Goal: Navigation & Orientation: Go to known website

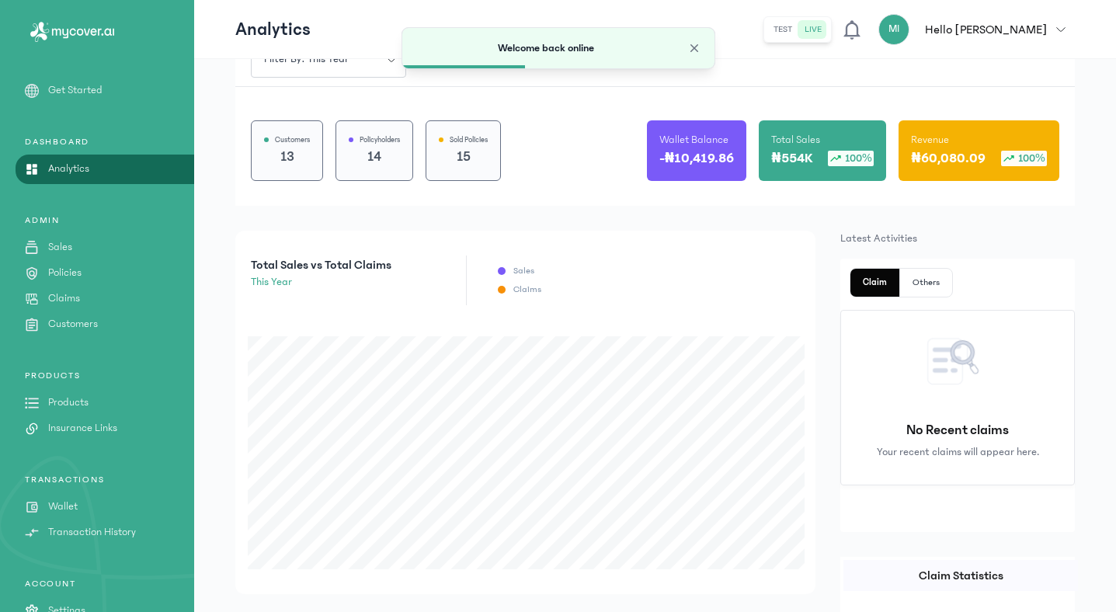
scroll to position [165, 0]
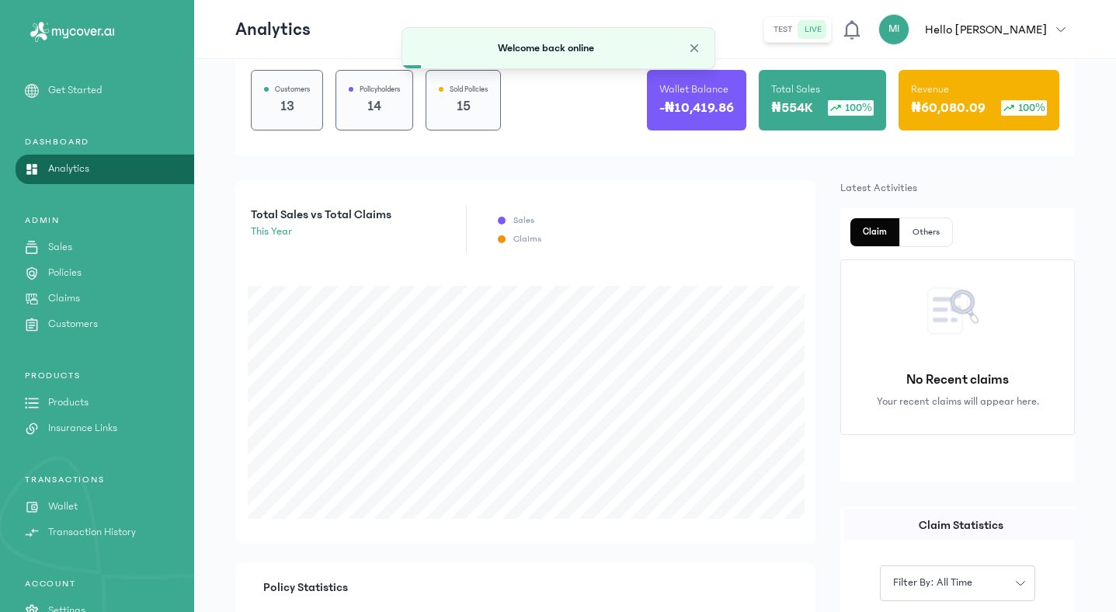
click at [1060, 25] on icon "button" at bounding box center [1060, 29] width 9 height 9
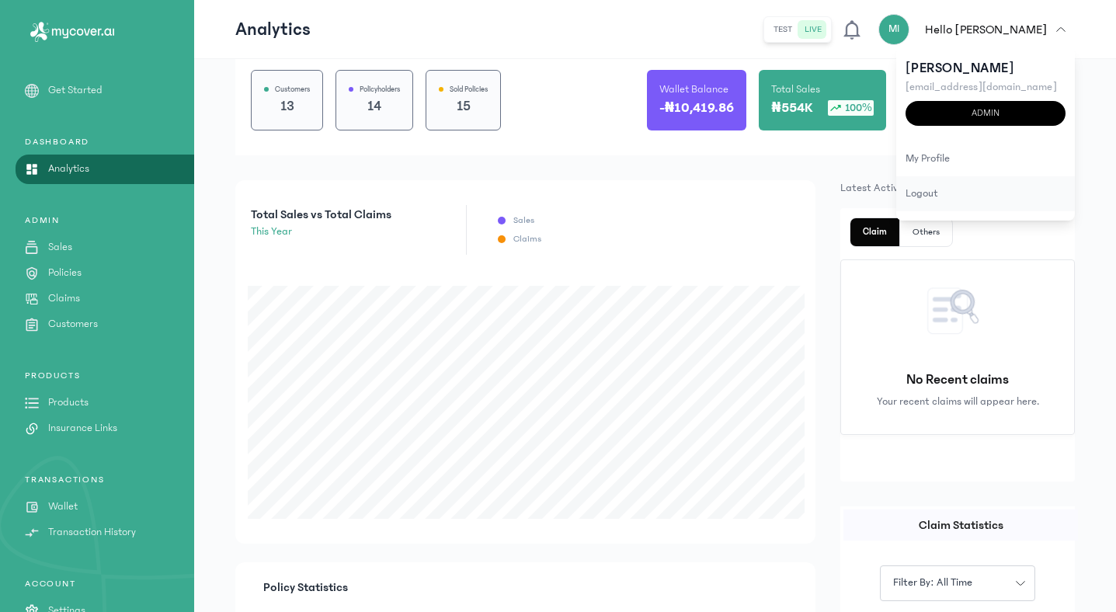
click at [939, 200] on div "logout" at bounding box center [985, 193] width 179 height 35
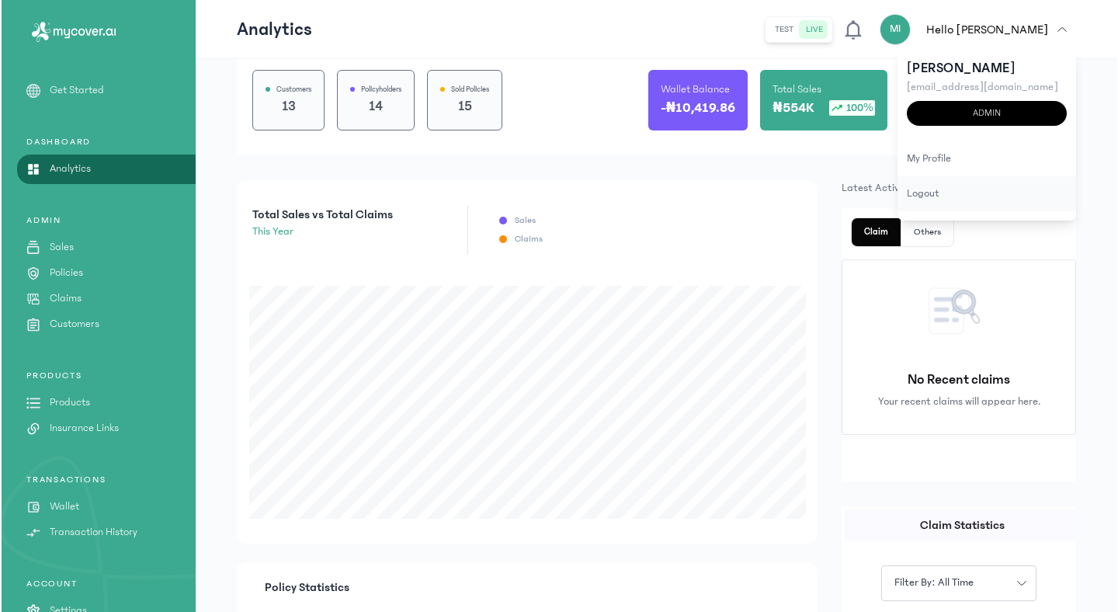
scroll to position [0, 0]
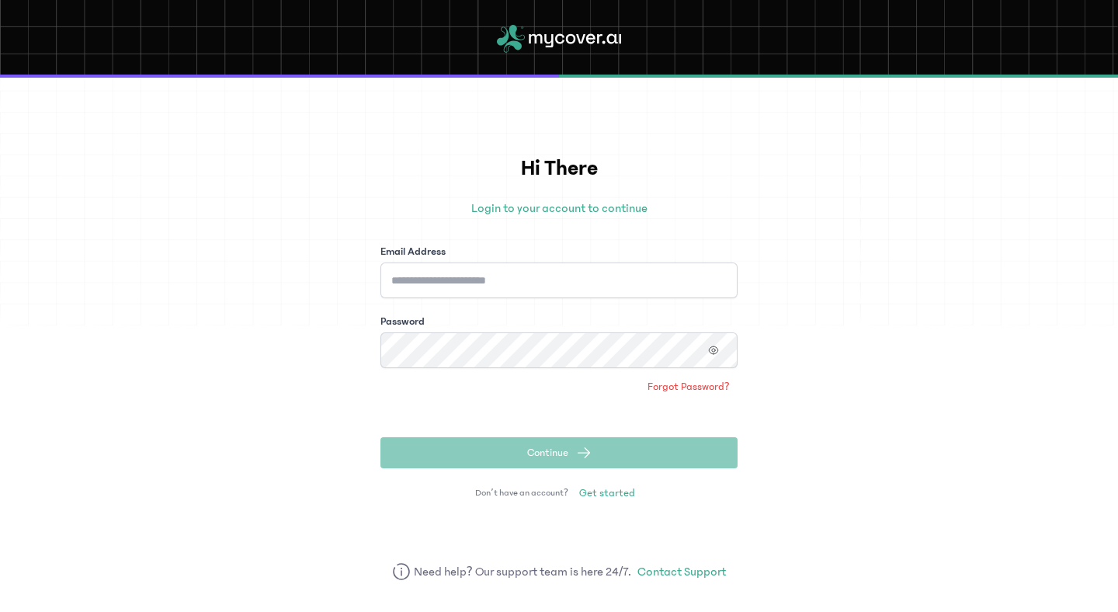
click at [665, 255] on div "Email Address" at bounding box center [558, 252] width 357 height 16
click at [665, 262] on input "Email Address" at bounding box center [558, 280] width 357 height 36
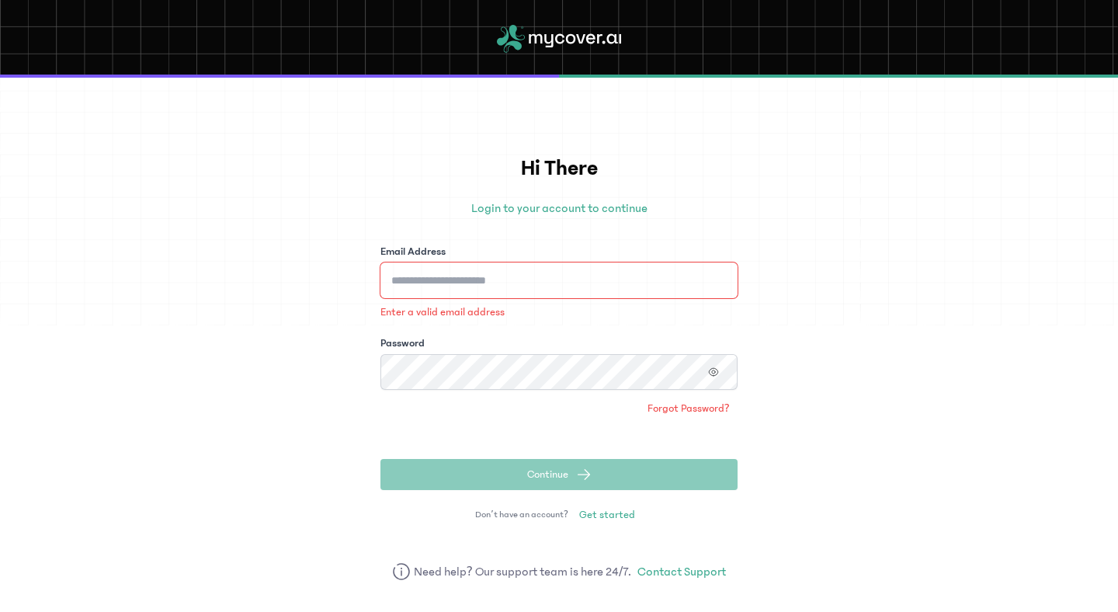
type input "**********"
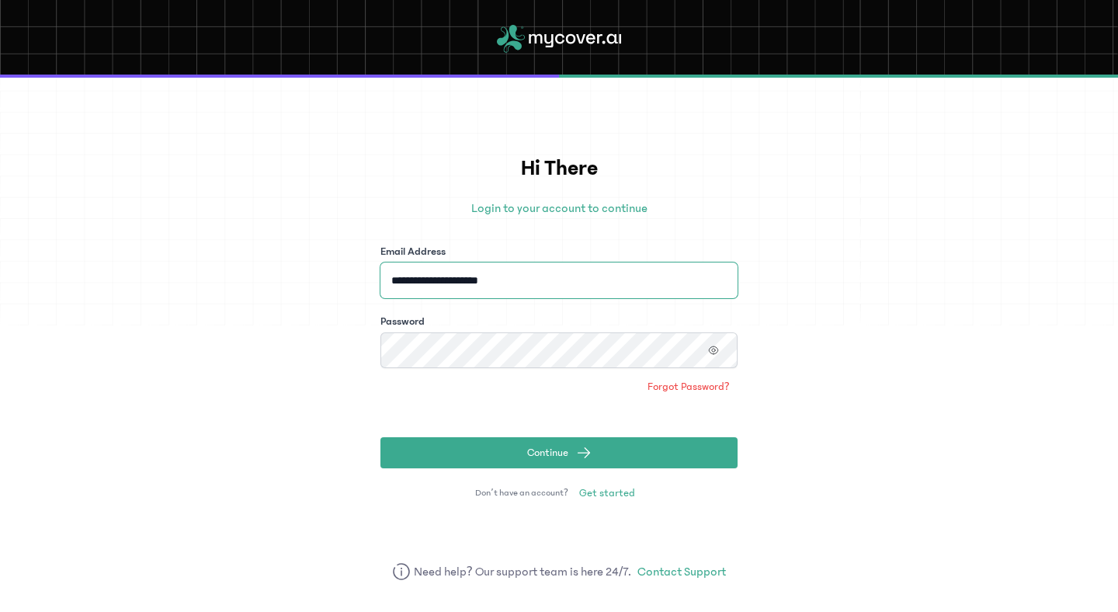
click at [380, 437] on button "Continue" at bounding box center [558, 452] width 357 height 31
click at [717, 357] on button "button" at bounding box center [713, 350] width 26 height 20
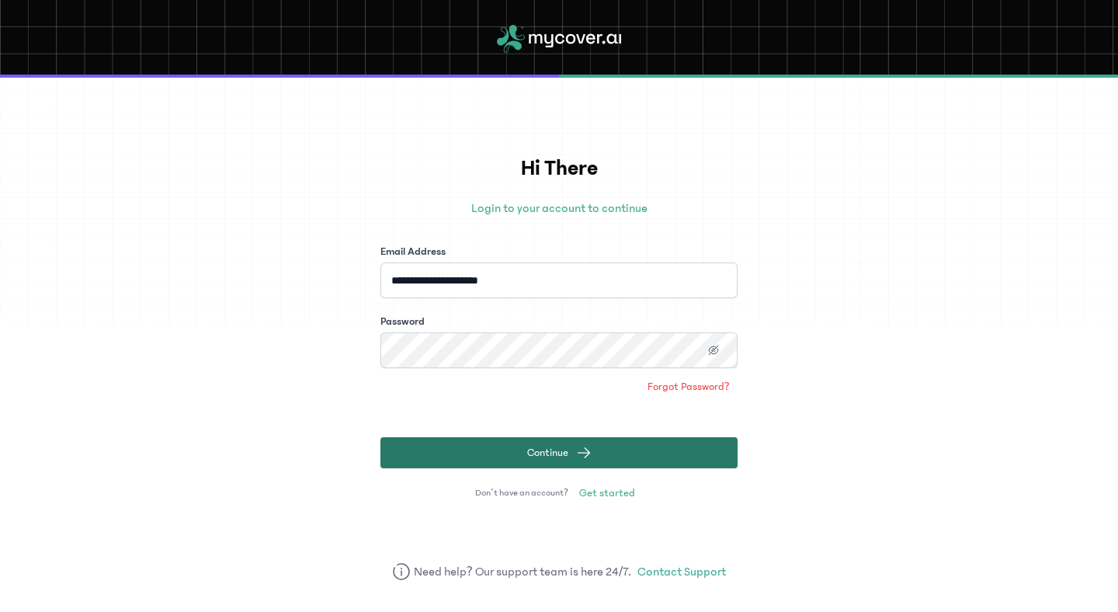
click at [599, 453] on button "Continue" at bounding box center [558, 452] width 357 height 31
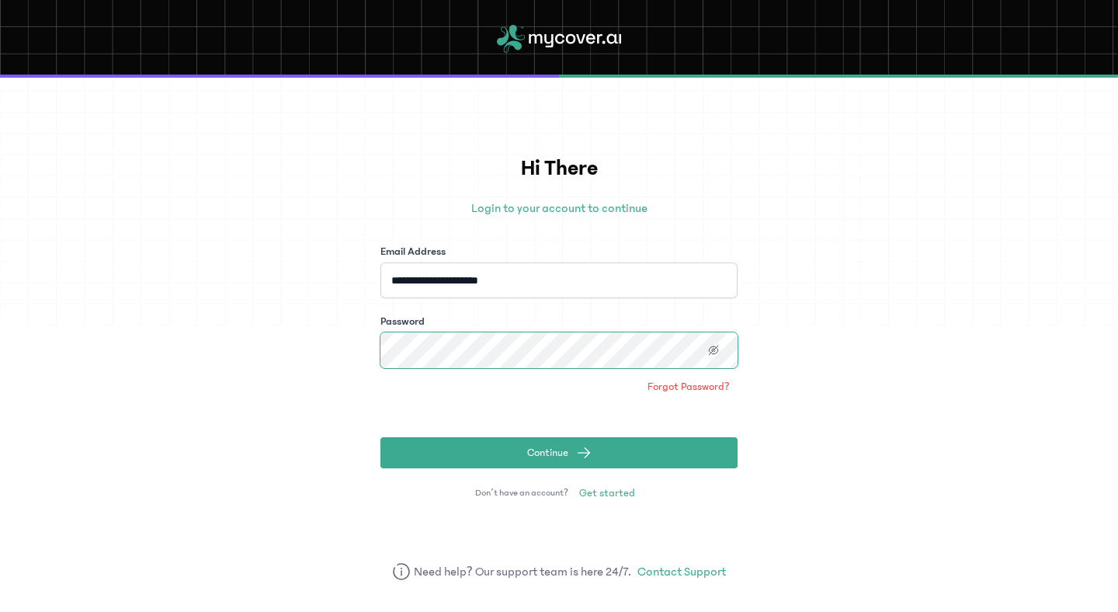
click at [380, 437] on button "Continue" at bounding box center [558, 452] width 357 height 31
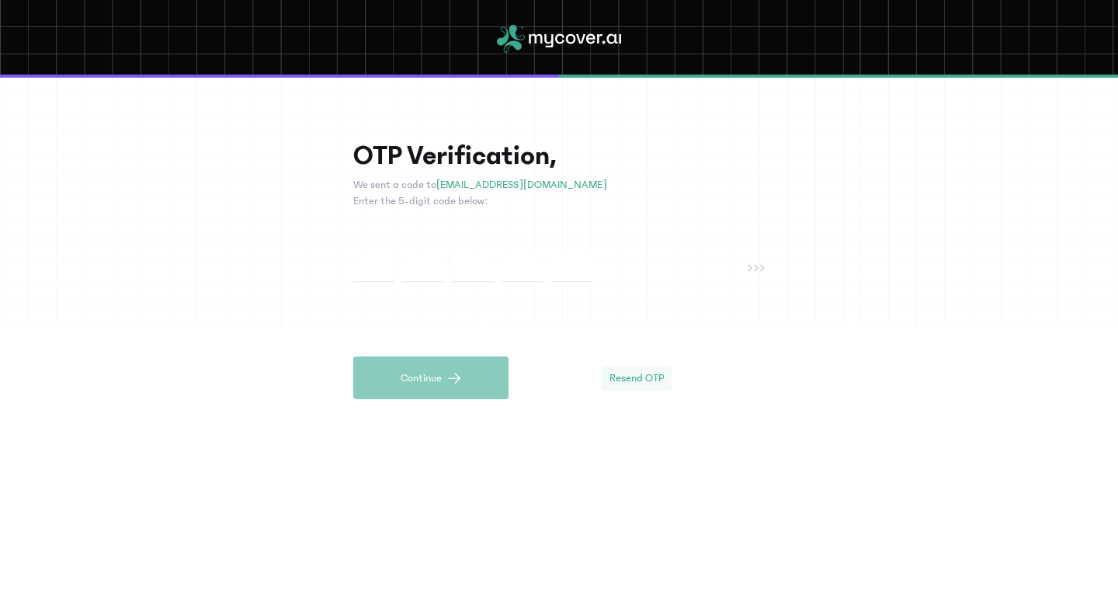
click at [644, 384] on span "Resend OTP" at bounding box center [637, 378] width 54 height 16
click at [671, 254] on div at bounding box center [550, 267] width 394 height 29
click at [626, 373] on span "Resend OTP" at bounding box center [637, 378] width 54 height 16
